Goal: Find specific page/section: Find specific page/section

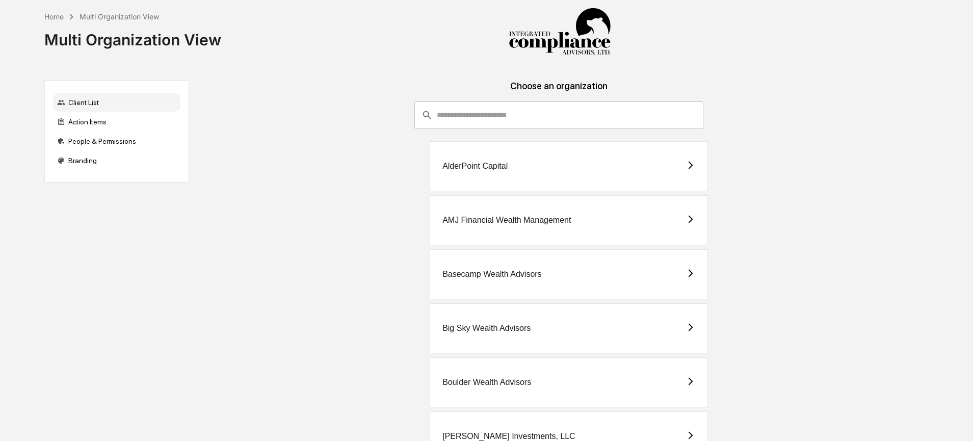
click at [551, 122] on input "consultant-dashboard__filter-organizations-search-bar" at bounding box center [570, 115] width 266 height 28
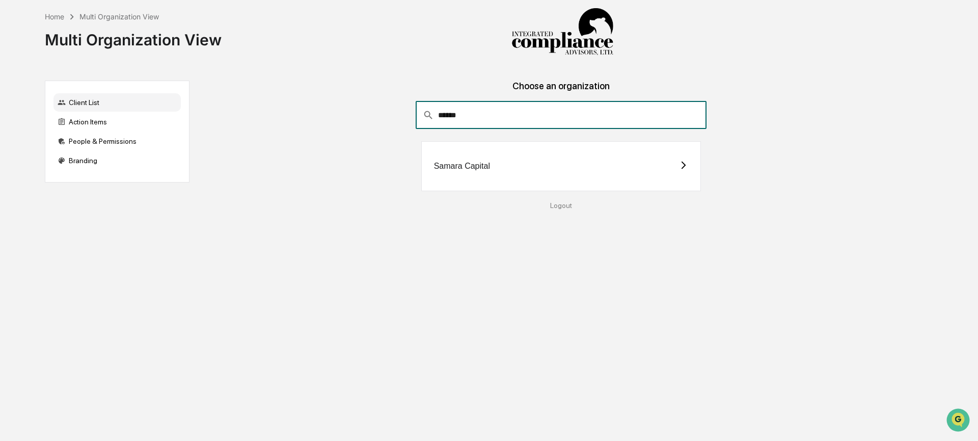
type input "******"
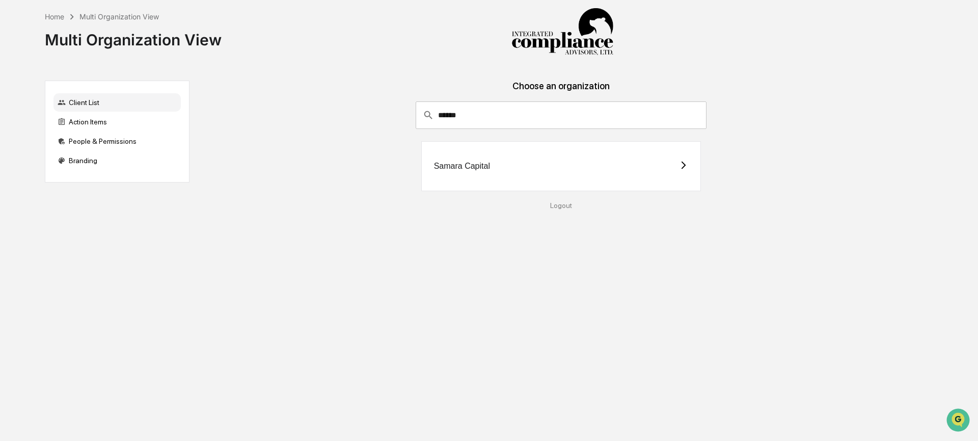
click at [509, 176] on div "Samara Capital" at bounding box center [561, 166] width 280 height 50
